Goal: Transaction & Acquisition: Subscribe to service/newsletter

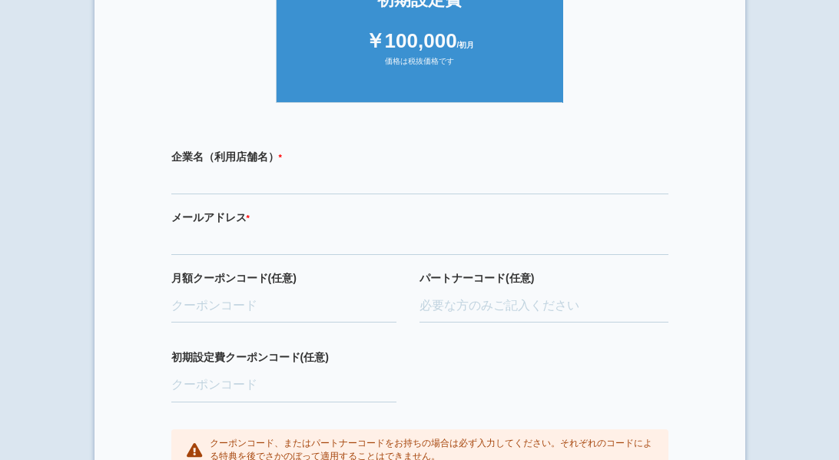
scroll to position [388, 0]
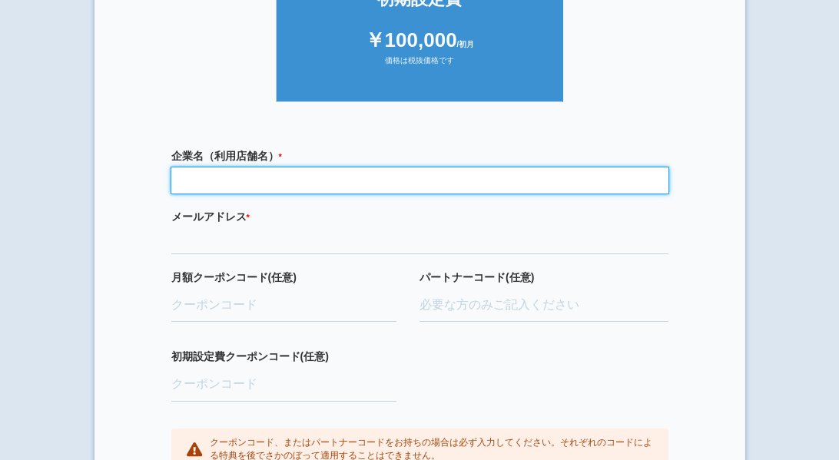
click at [473, 178] on input "text" at bounding box center [419, 181] width 497 height 26
type input "[PERSON_NAME]歯科医院"
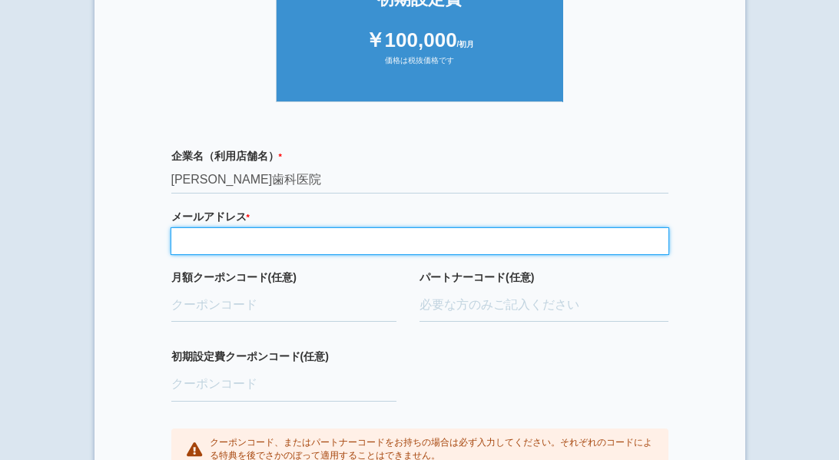
click at [363, 244] on input "email" at bounding box center [419, 241] width 497 height 26
click at [392, 245] on input "email" at bounding box center [419, 241] width 497 height 26
paste input "[EMAIL_ADDRESS][DOMAIN_NAME]"
type input "[EMAIL_ADDRESS][DOMAIN_NAME]"
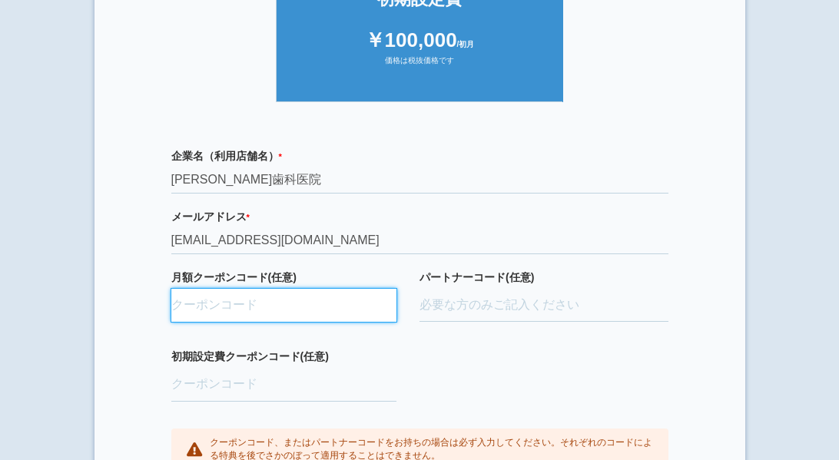
click at [181, 311] on input "月額クーポンコード(任意)" at bounding box center [284, 306] width 226 height 34
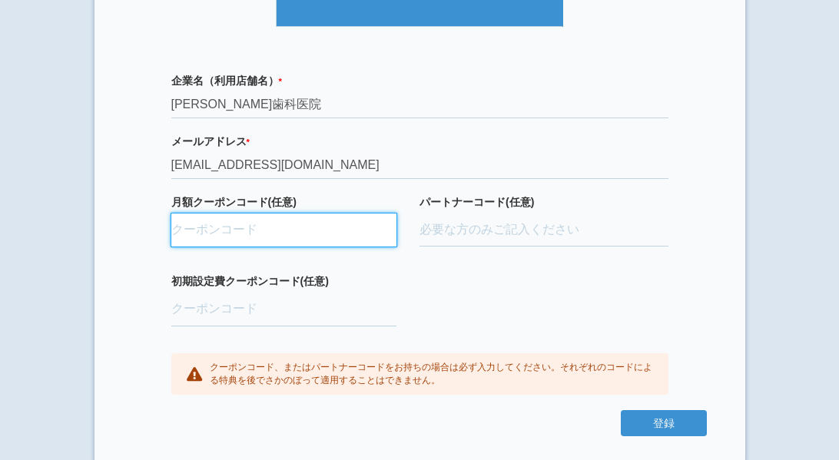
scroll to position [466, 0]
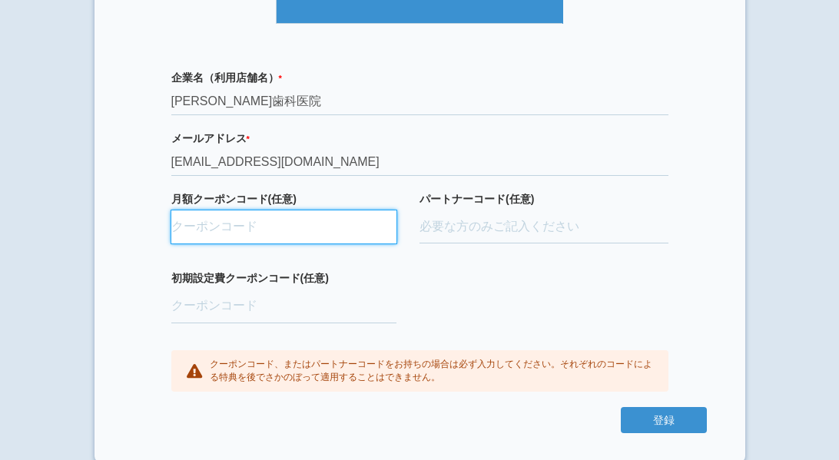
paste input "ifENW5rd"
type input "ifENW5rd"
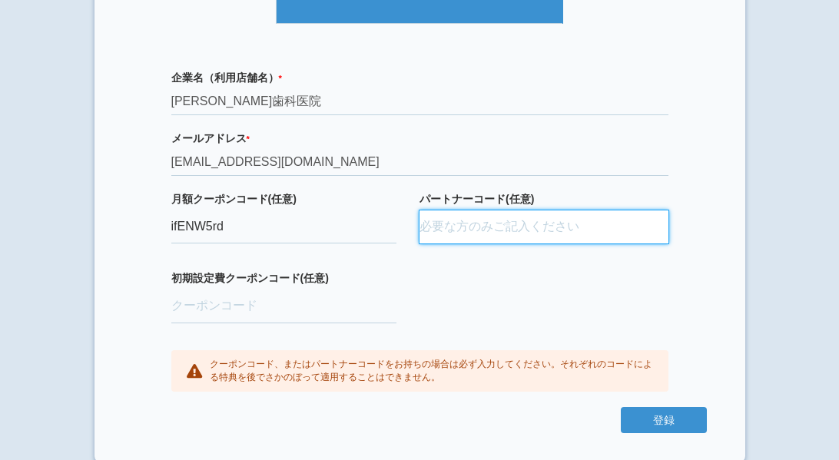
click at [467, 238] on input "パートナーコード(任意)" at bounding box center [544, 228] width 249 height 34
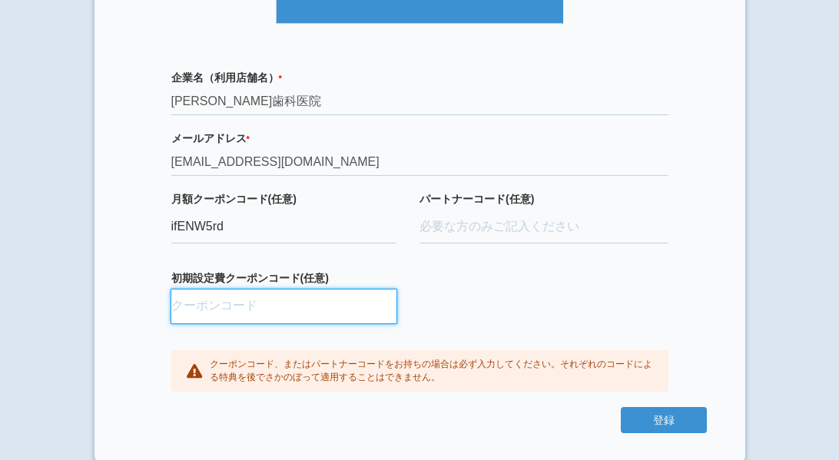
drag, startPoint x: 467, startPoint y: 238, endPoint x: 279, endPoint y: 306, distance: 200.1
click at [279, 306] on input "初期設定費クーポンコード(任意)" at bounding box center [284, 307] width 226 height 34
paste input "aBAaXUlM"
type input "aBAaXUlM"
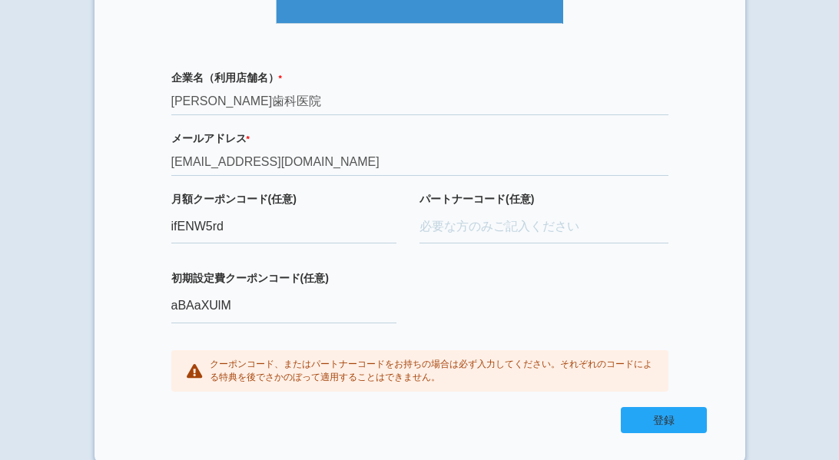
click at [638, 420] on button "登録" at bounding box center [664, 420] width 86 height 26
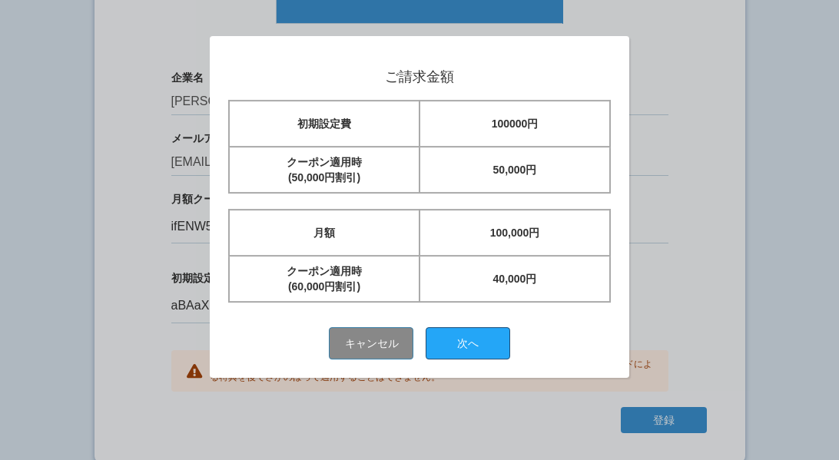
click at [465, 340] on button "次へ" at bounding box center [468, 343] width 85 height 32
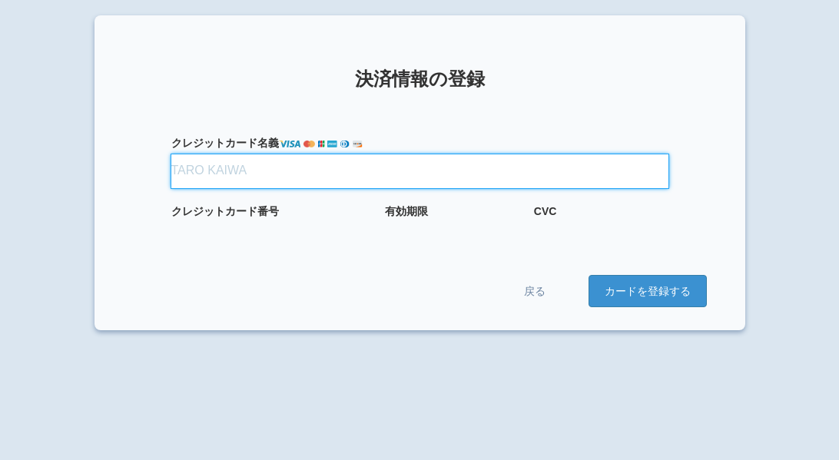
click at [252, 172] on input "クレジット カード名義" at bounding box center [419, 171] width 497 height 34
type input "MASAYASU MIYAKE"
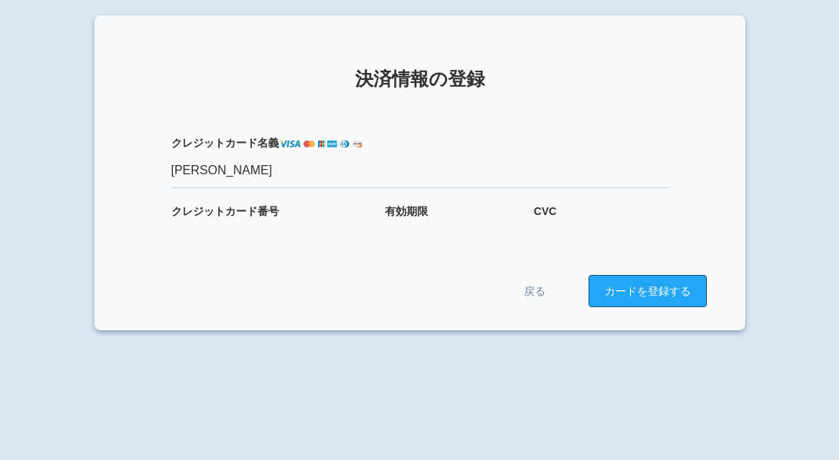
click at [601, 306] on button "カードを登録する" at bounding box center [648, 291] width 118 height 32
